Goal: Task Accomplishment & Management: Complete application form

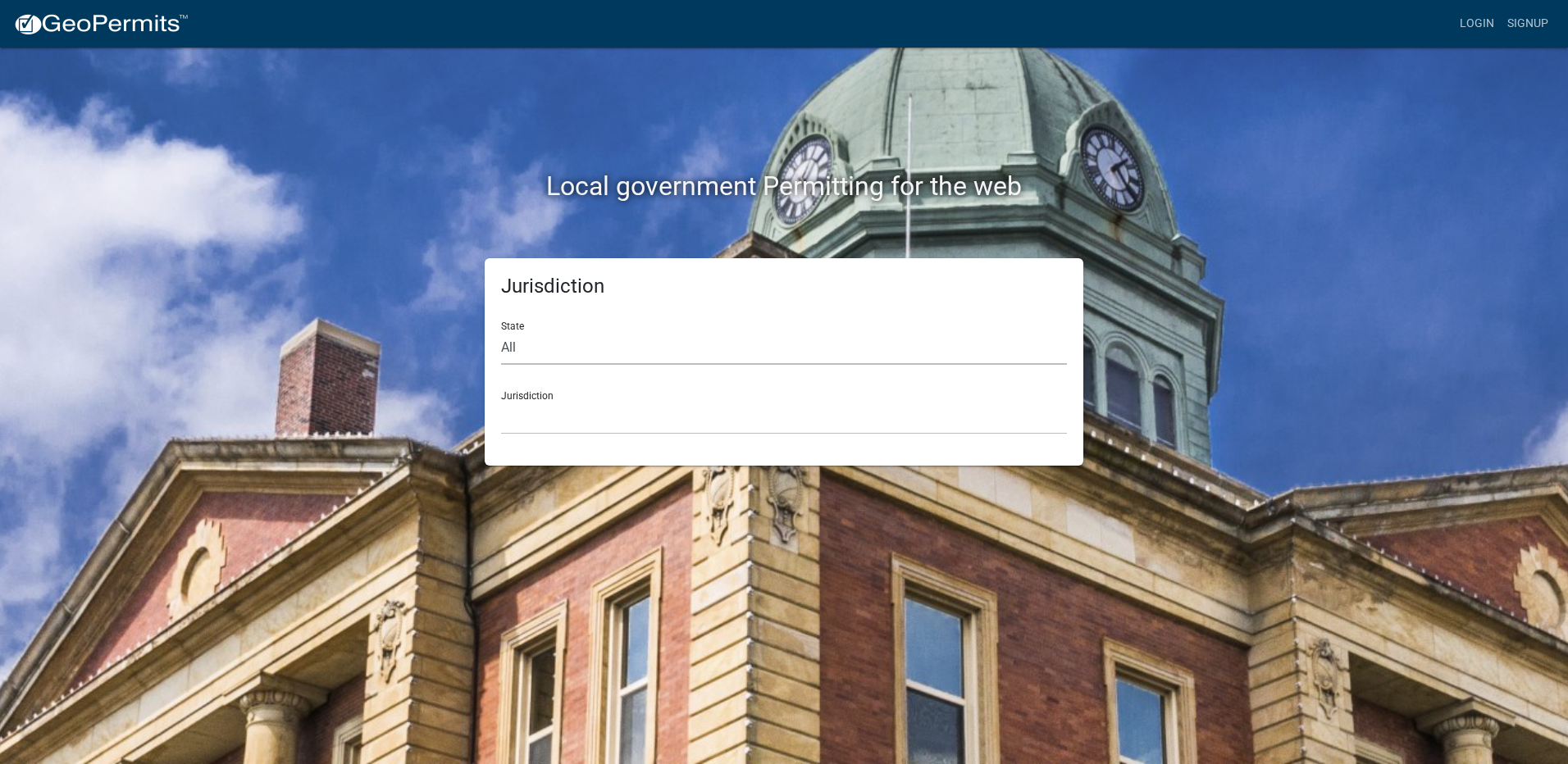
click at [522, 344] on select "All [US_STATE] [US_STATE] [US_STATE] [US_STATE] [US_STATE] [US_STATE] [US_STATE…" at bounding box center [784, 348] width 566 height 34
select select "[US_STATE]"
click at [501, 331] on select "All [US_STATE] [US_STATE] [US_STATE] [US_STATE] [US_STATE] [US_STATE] [US_STATE…" at bounding box center [784, 348] width 566 height 34
click at [552, 414] on select "[GEOGRAPHIC_DATA], [US_STATE] [GEOGRAPHIC_DATA], [US_STATE] [GEOGRAPHIC_DATA], …" at bounding box center [784, 417] width 566 height 34
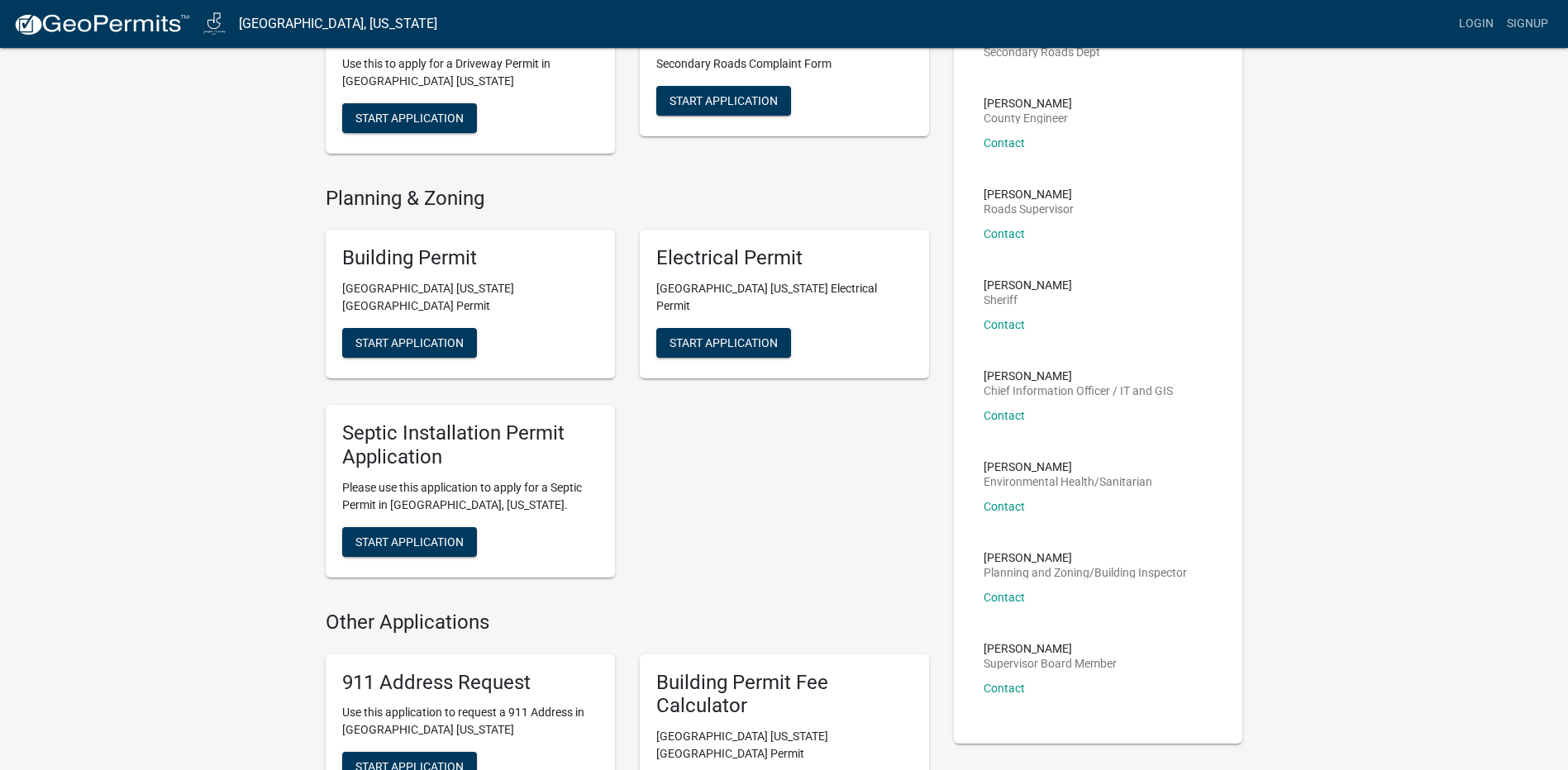
scroll to position [82, 0]
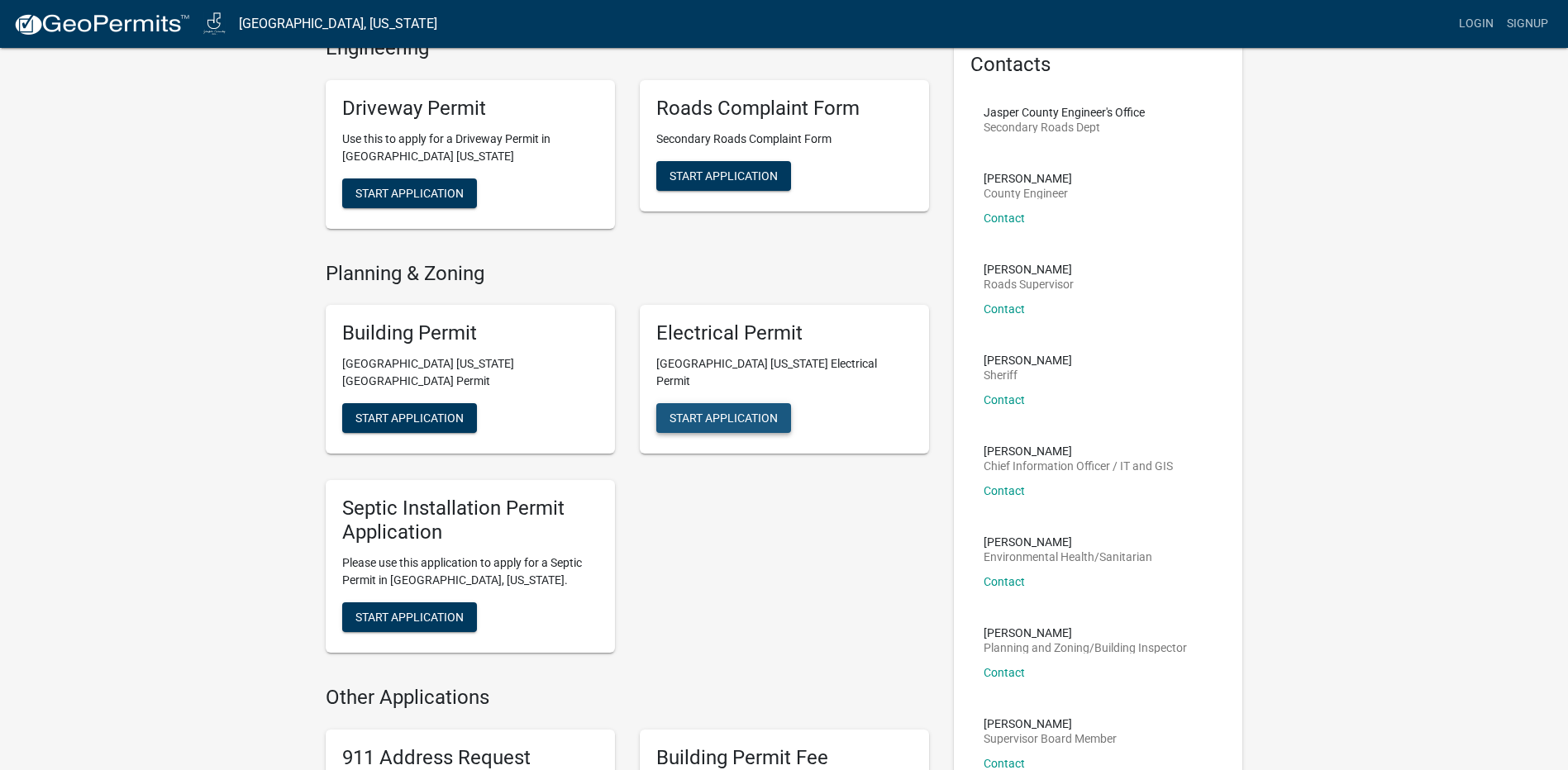
click at [721, 412] on span "Start Application" at bounding box center [724, 418] width 108 height 13
